Goal: Task Accomplishment & Management: Manage account settings

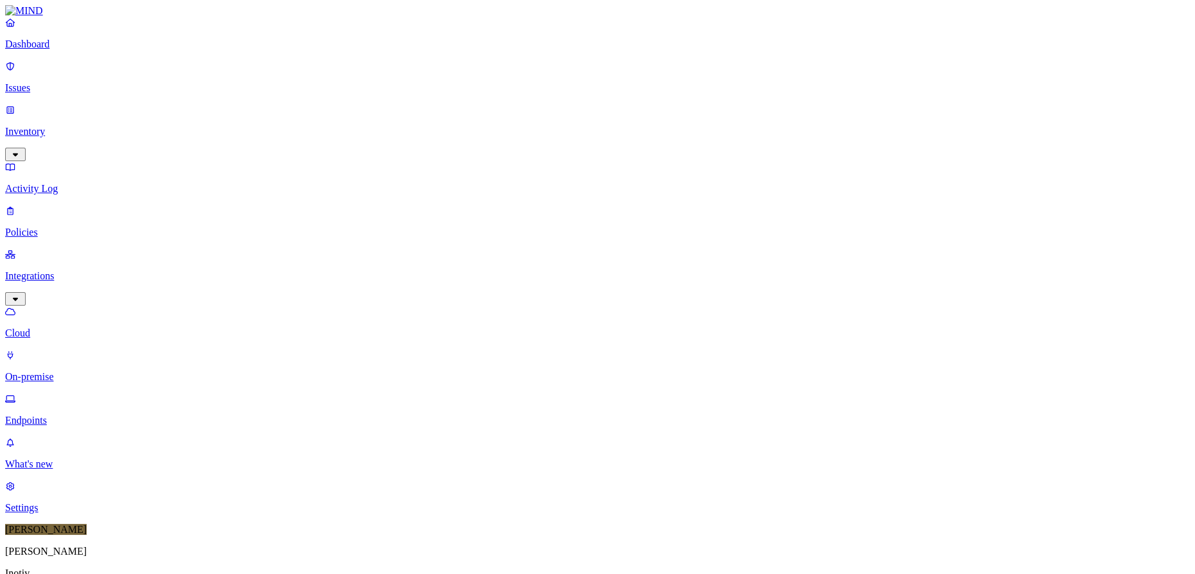
click at [377, 76] on div "Online" at bounding box center [377, 87] width 0 height 23
